Goal: Use online tool/utility: Utilize a website feature to perform a specific function

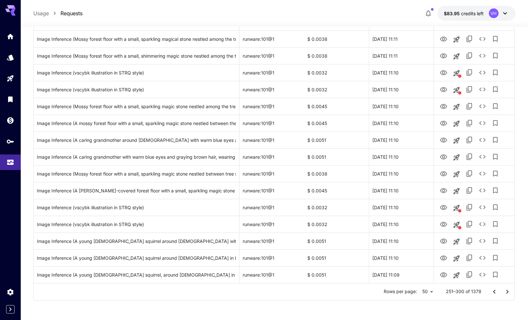
scroll to position [686, 0]
click at [507, 294] on icon "Go to next page" at bounding box center [508, 292] width 8 height 8
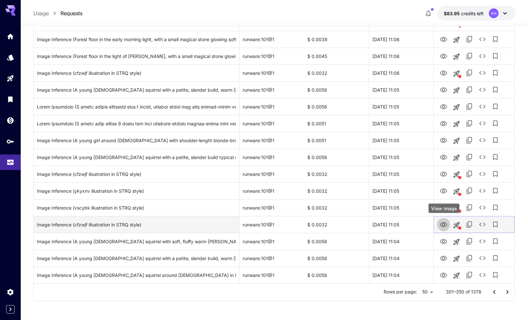
click at [447, 226] on icon "View Image" at bounding box center [444, 225] width 8 height 8
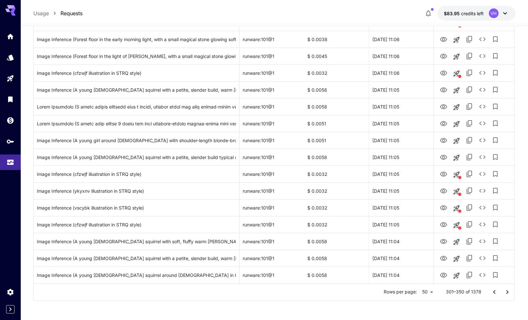
click at [510, 288] on icon "Go to next page" at bounding box center [508, 292] width 8 height 8
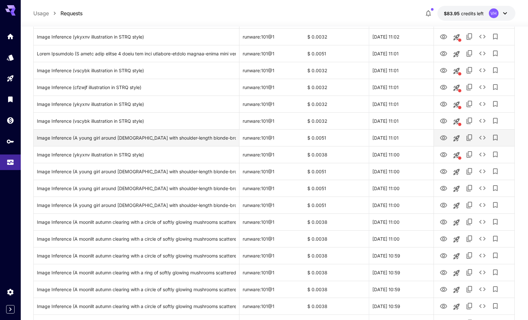
scroll to position [286, 0]
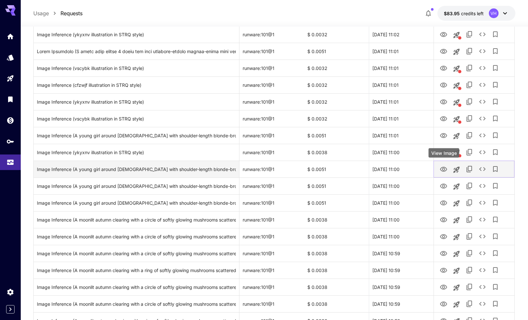
click at [439, 168] on button "View Image" at bounding box center [443, 168] width 13 height 13
click at [445, 168] on icon "View Image" at bounding box center [443, 169] width 7 height 5
click at [186, 170] on div "Image Inference (A young girl around 6 years old with shoulder-length blonde-br…" at bounding box center [136, 169] width 199 height 17
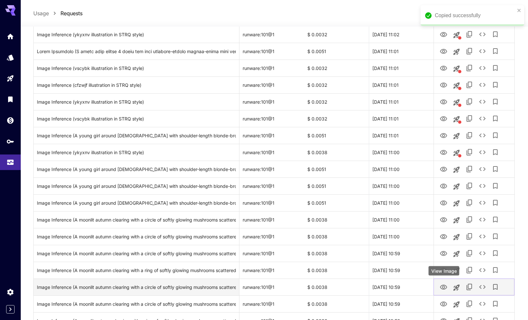
click at [443, 289] on icon "View Image" at bounding box center [443, 287] width 7 height 5
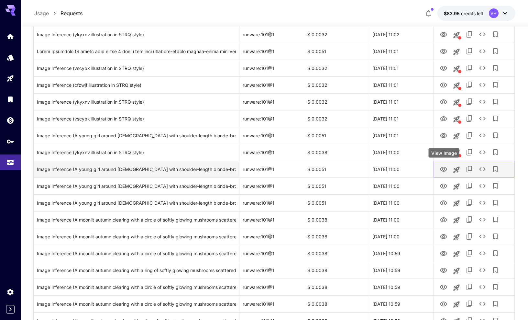
click at [445, 170] on icon "View Image" at bounding box center [444, 169] width 8 height 8
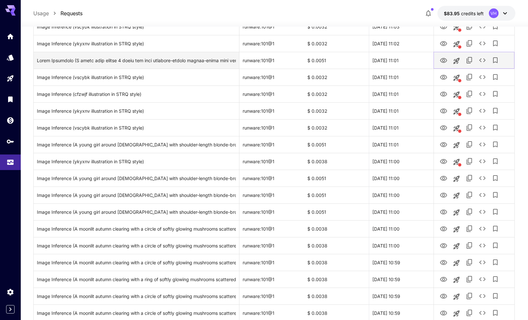
click at [444, 62] on icon "View Image" at bounding box center [443, 60] width 7 height 5
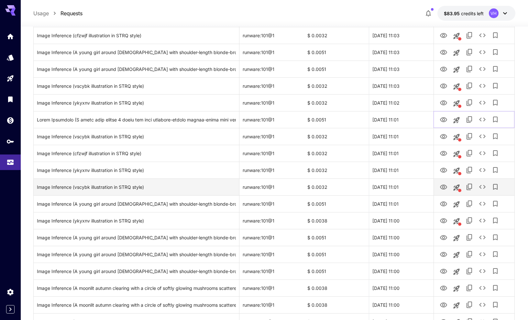
scroll to position [218, 0]
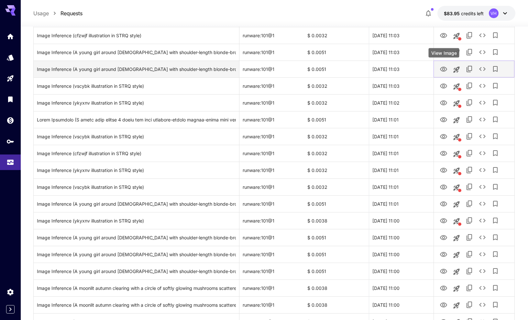
click at [444, 68] on icon "View Image" at bounding box center [443, 69] width 7 height 5
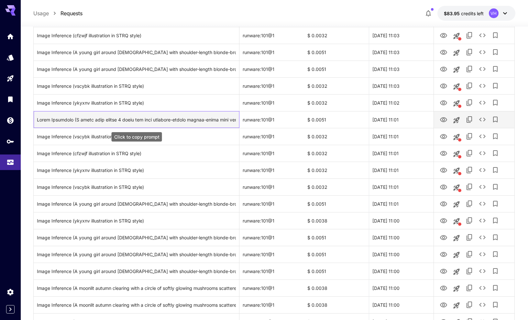
click at [188, 116] on div "Click to copy prompt" at bounding box center [136, 119] width 199 height 17
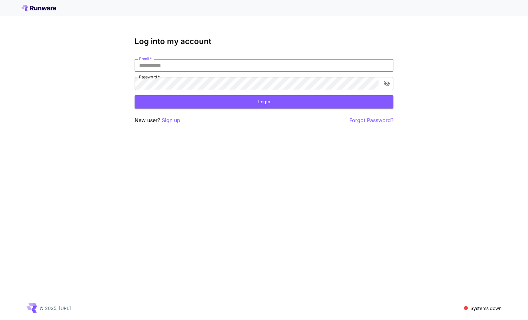
click at [220, 149] on div "Log into my account Email   * Email   * Password   * Password   * Login New use…" at bounding box center [264, 160] width 528 height 320
click at [167, 70] on input "Email   *" at bounding box center [264, 65] width 259 height 13
type input "**********"
click at [252, 104] on button "Login" at bounding box center [264, 101] width 259 height 13
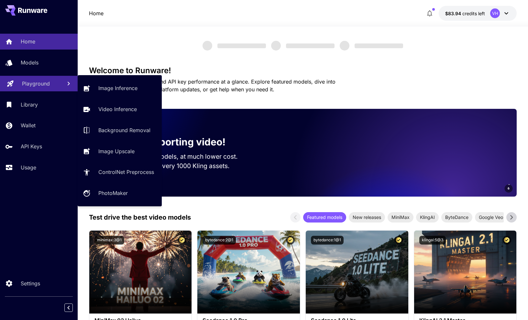
click at [32, 84] on p "Playground" at bounding box center [36, 84] width 28 height 8
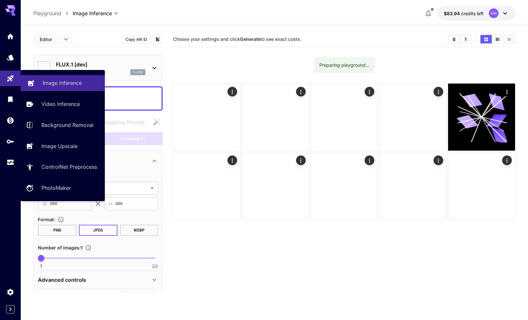
type input "**********"
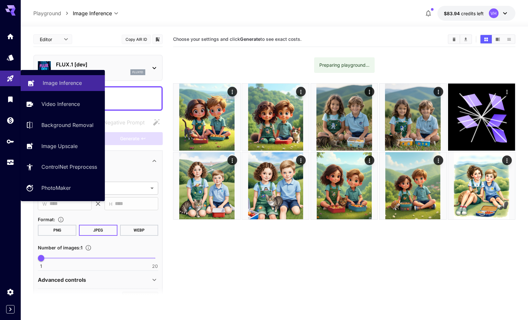
click at [66, 87] on link "Image Inference" at bounding box center [63, 83] width 84 height 16
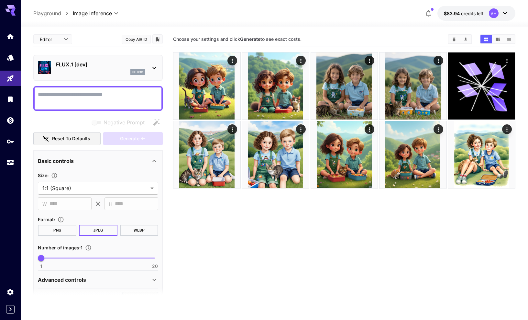
click at [78, 101] on textarea "Negative Prompt" at bounding box center [98, 99] width 120 height 16
paste textarea "**********"
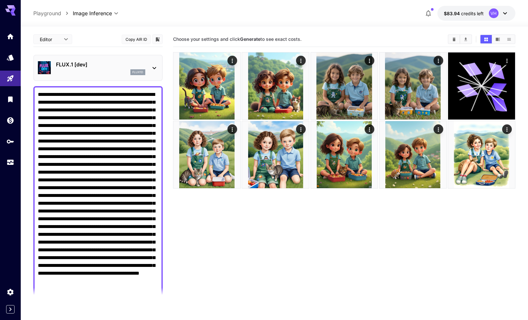
scroll to position [151, 0]
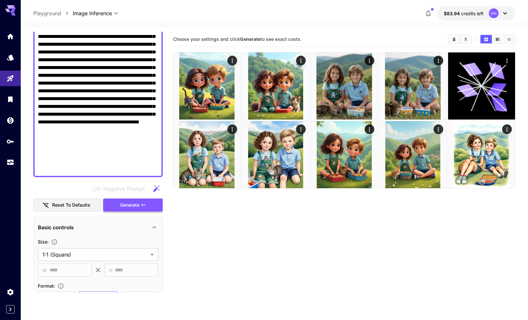
type textarea "**********"
click at [141, 203] on icon "button" at bounding box center [143, 204] width 5 height 5
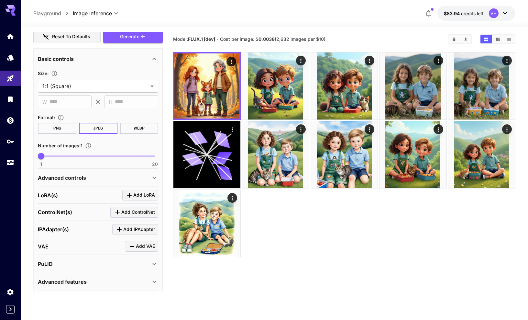
scroll to position [244, 0]
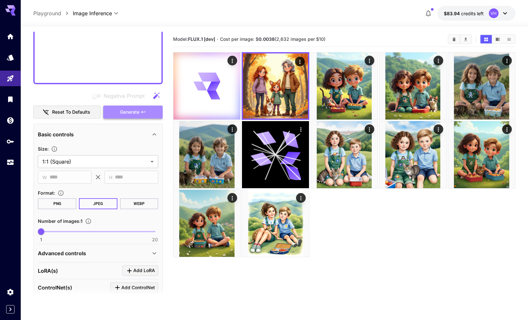
click at [129, 111] on span "Generate" at bounding box center [129, 112] width 19 height 8
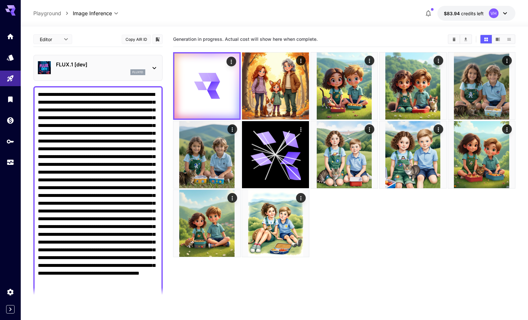
scroll to position [0, 0]
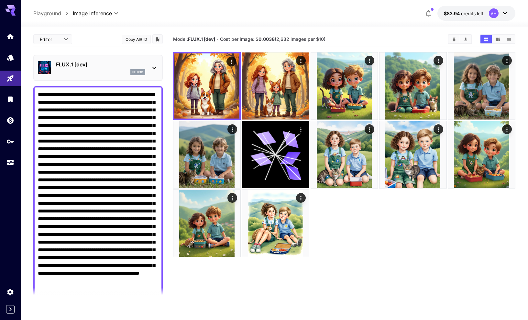
click at [113, 65] on p "FLUX.1 [dev]" at bounding box center [100, 65] width 89 height 8
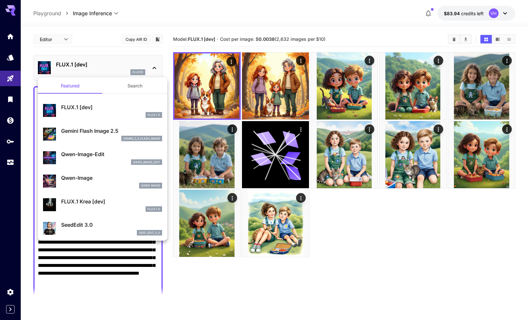
scroll to position [2, 0]
click at [95, 133] on p "Gemini Flash Image 2.5" at bounding box center [111, 131] width 101 height 8
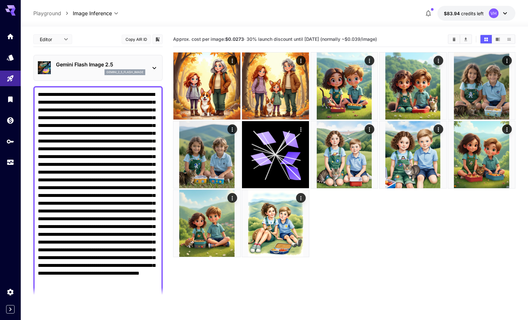
click at [104, 144] on textarea "Negative Prompt" at bounding box center [98, 207] width 120 height 233
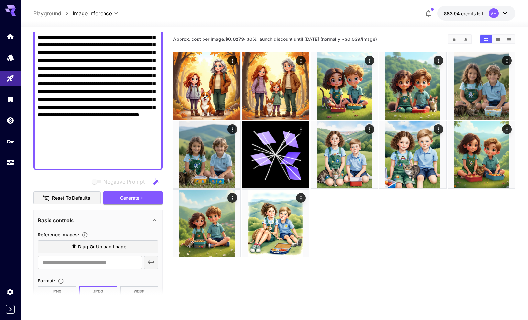
scroll to position [164, 0]
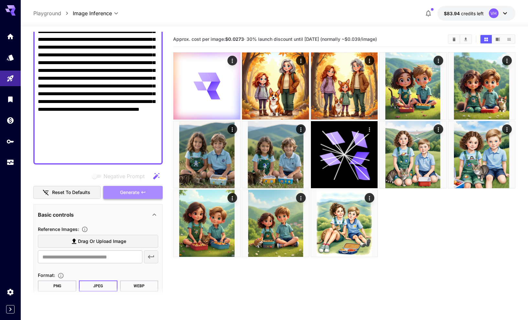
click at [129, 194] on span "Generate" at bounding box center [129, 192] width 19 height 8
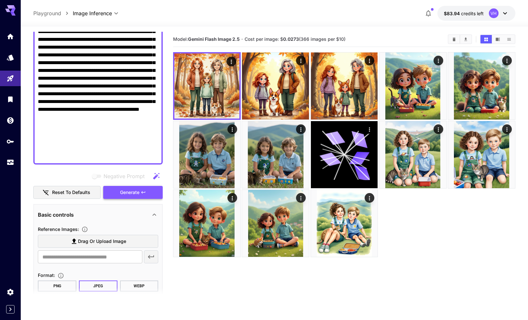
click at [137, 195] on span "Generate" at bounding box center [129, 192] width 19 height 8
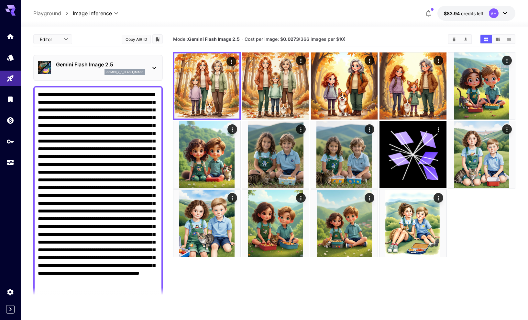
scroll to position [0, 0]
click at [104, 64] on p "Gemini Flash Image 2.5" at bounding box center [100, 65] width 89 height 8
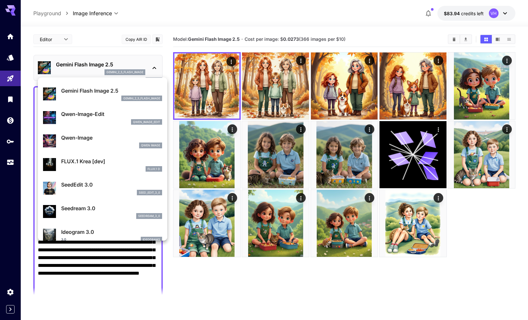
scroll to position [42, 0]
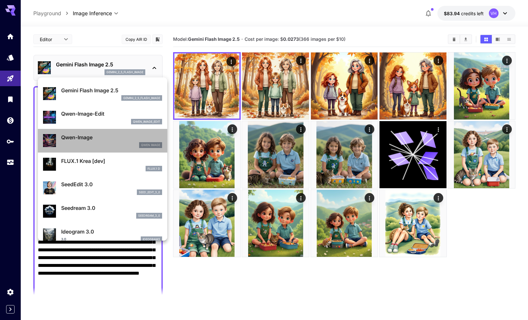
click at [103, 140] on p "Qwen-Image" at bounding box center [111, 137] width 101 height 8
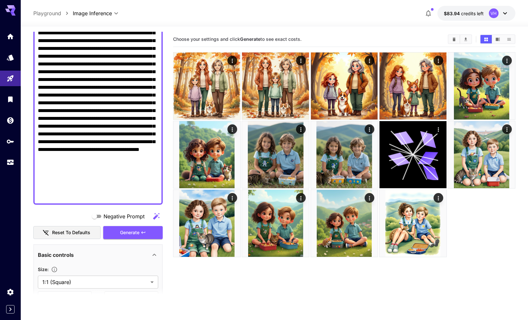
scroll to position [150, 0]
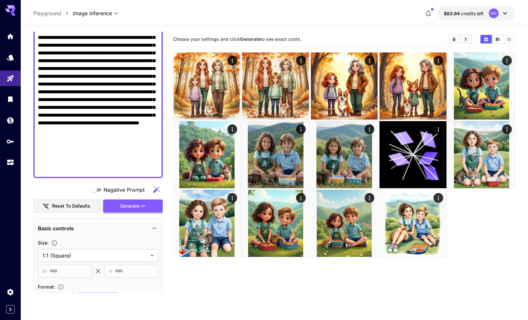
click at [125, 205] on span "Generate" at bounding box center [129, 206] width 19 height 8
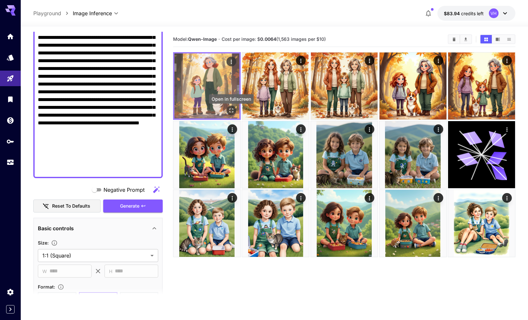
click at [230, 113] on icon "Open in fullscreen" at bounding box center [231, 110] width 6 height 6
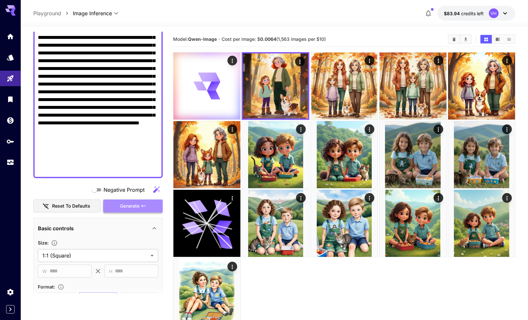
click at [148, 203] on button "Generate" at bounding box center [133, 205] width 60 height 13
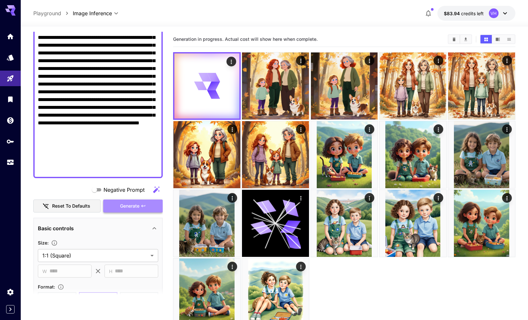
click at [144, 202] on button "Generate" at bounding box center [133, 205] width 60 height 13
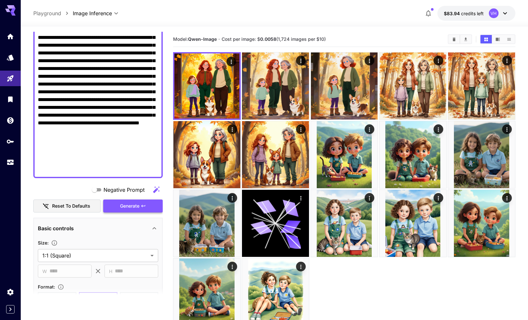
click at [144, 202] on button "Generate" at bounding box center [133, 205] width 60 height 13
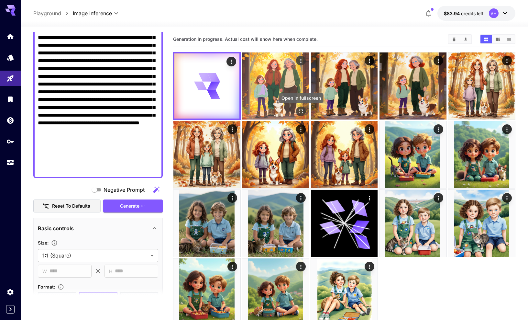
click at [302, 115] on icon "Open in fullscreen" at bounding box center [301, 111] width 6 height 6
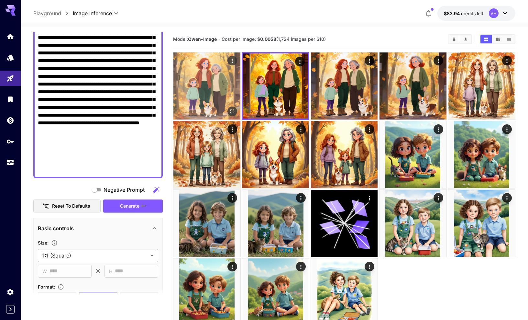
click at [205, 78] on img at bounding box center [206, 85] width 67 height 67
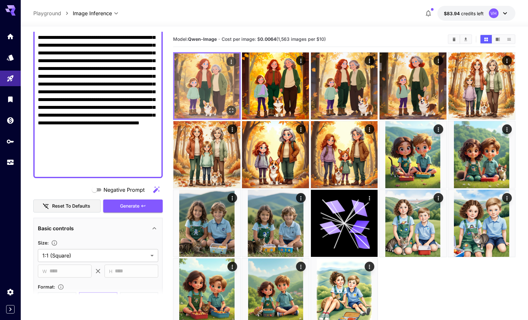
click at [232, 112] on icon "Open in fullscreen" at bounding box center [231, 110] width 6 height 6
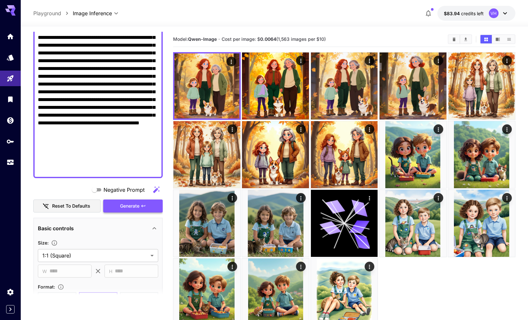
click at [140, 208] on span "Generate" at bounding box center [129, 206] width 19 height 8
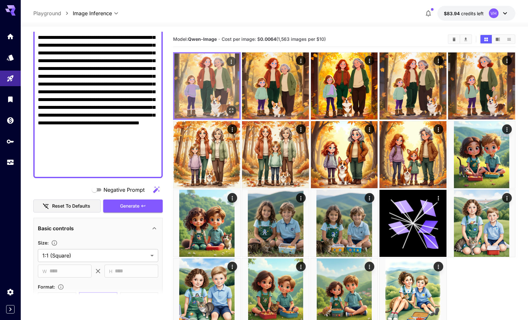
click at [231, 114] on icon "Open in fullscreen" at bounding box center [231, 110] width 6 height 6
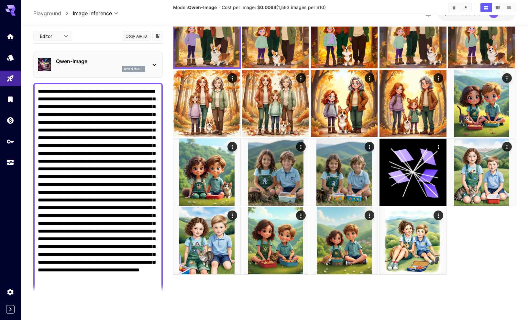
scroll to position [0, 0]
click at [96, 67] on div "qwen_image" at bounding box center [100, 69] width 89 height 6
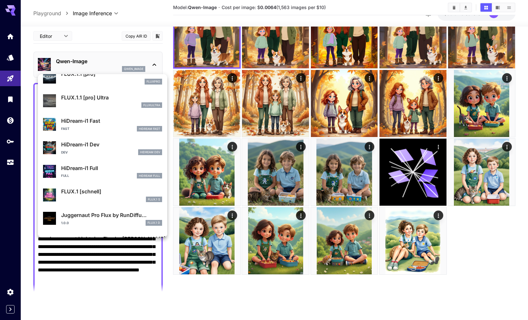
scroll to position [480, 0]
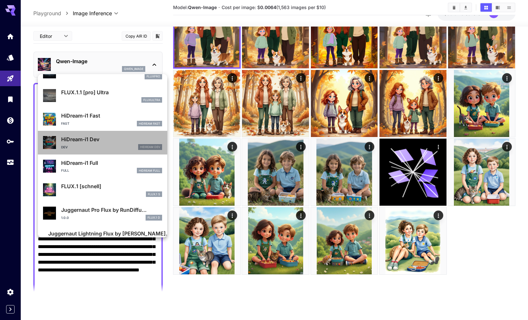
click at [97, 138] on p "HiDream-i1 Dev" at bounding box center [111, 139] width 101 height 8
type input "**"
type input "*"
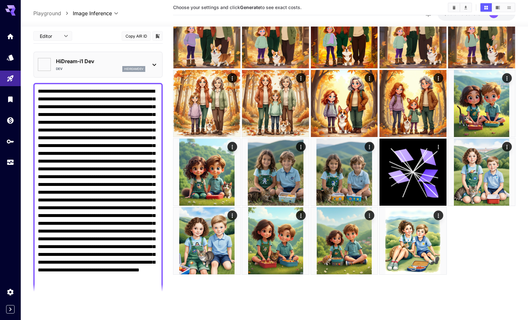
type input "*******"
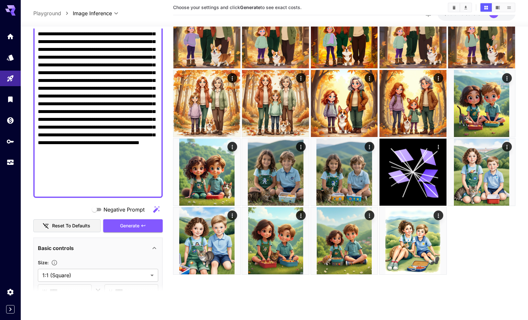
scroll to position [134, 0]
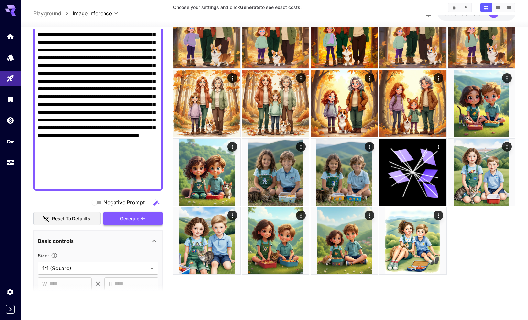
click at [138, 219] on span "Generate" at bounding box center [129, 219] width 19 height 8
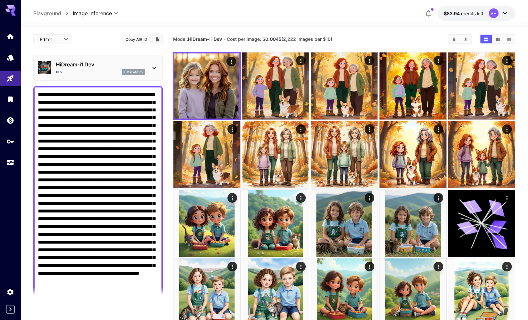
scroll to position [0, 0]
click at [83, 68] on p "HiDream-i1 Dev" at bounding box center [100, 65] width 89 height 8
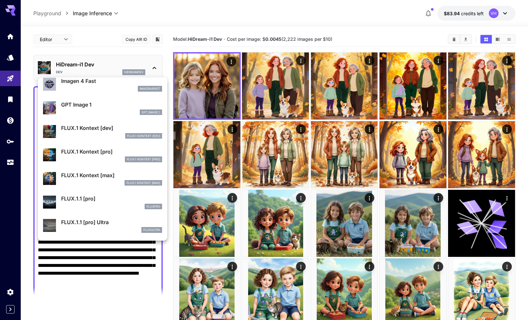
scroll to position [359, 0]
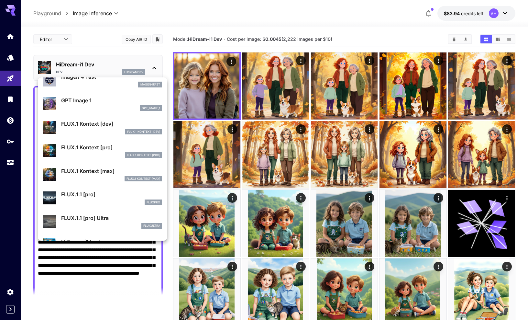
click at [94, 193] on p "FLUX.1.1 [pro]" at bounding box center [111, 194] width 101 height 8
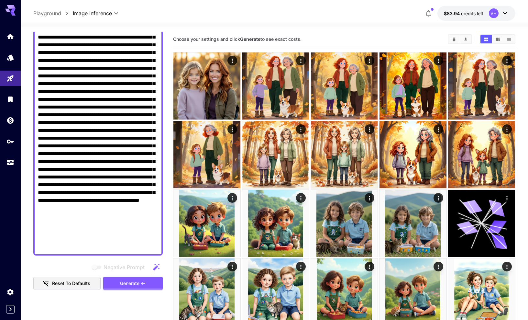
scroll to position [110, 0]
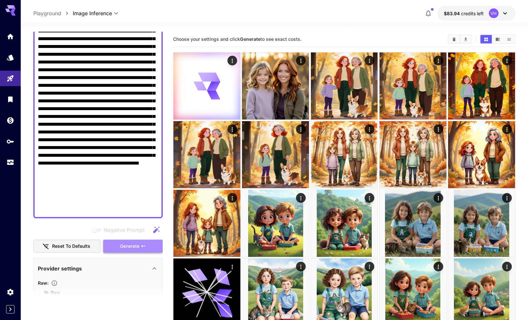
click at [137, 241] on button "Generate" at bounding box center [133, 246] width 60 height 13
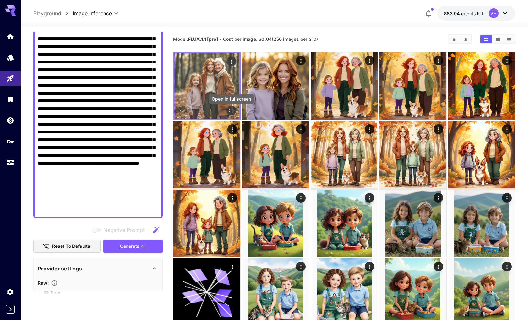
click at [230, 111] on icon "Open in fullscreen" at bounding box center [231, 110] width 6 height 6
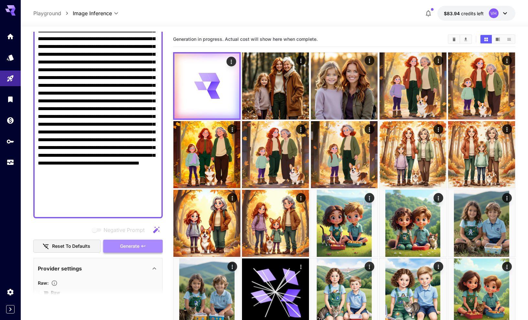
click at [147, 241] on button "Generate" at bounding box center [133, 246] width 60 height 13
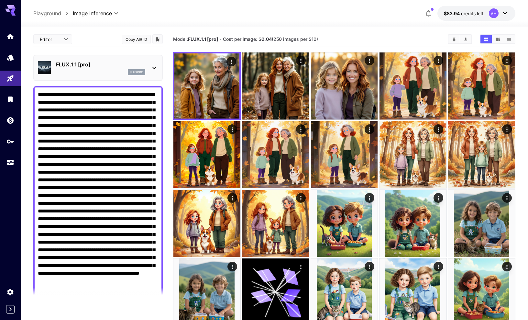
scroll to position [0, 0]
click at [117, 70] on div "fluxpro" at bounding box center [100, 72] width 89 height 6
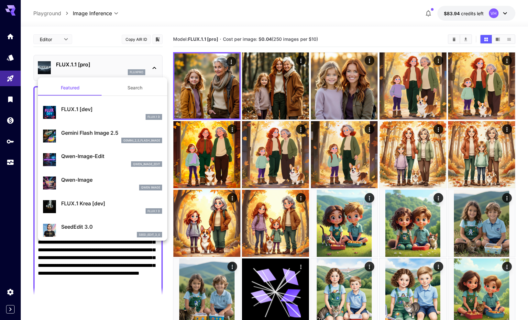
click at [93, 177] on p "Qwen-Image" at bounding box center [111, 180] width 101 height 8
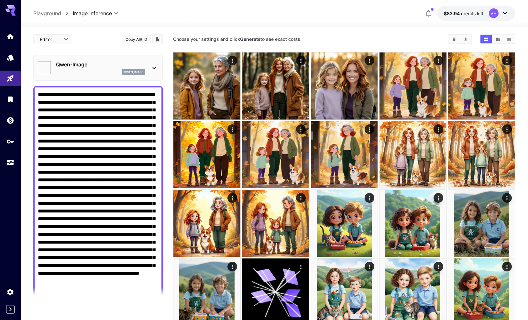
type input "**********"
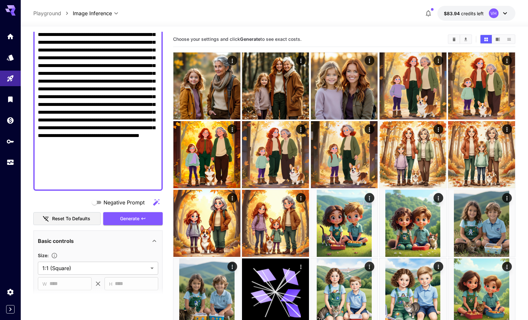
scroll to position [175, 0]
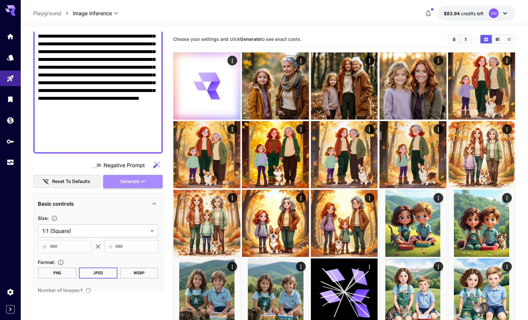
click at [138, 176] on button "Generate" at bounding box center [133, 181] width 60 height 13
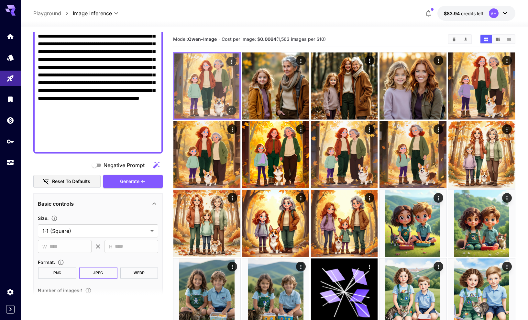
click at [196, 76] on img at bounding box center [206, 85] width 65 height 65
click at [189, 65] on img at bounding box center [206, 85] width 65 height 65
click at [231, 109] on icon "Open in fullscreen" at bounding box center [231, 110] width 6 height 6
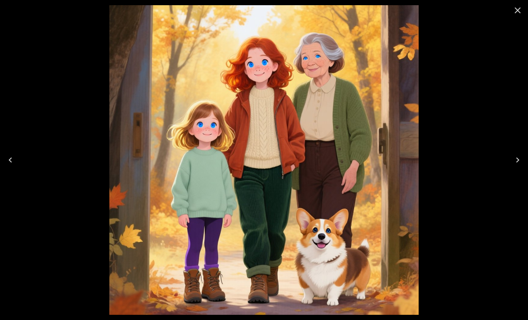
click at [85, 96] on div at bounding box center [264, 160] width 528 height 320
click at [516, 11] on icon "Close" at bounding box center [518, 10] width 10 height 10
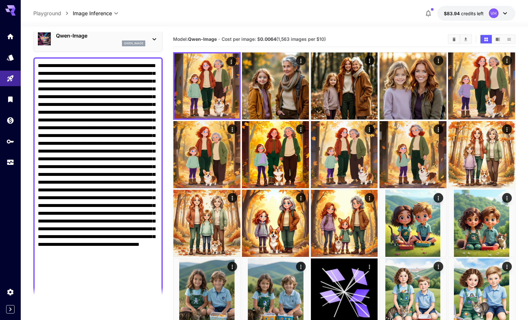
scroll to position [0, 0]
click at [11, 19] on div at bounding box center [10, 95] width 21 height 158
click at [11, 10] on icon at bounding box center [10, 10] width 10 height 10
